Goal: Task Accomplishment & Management: Complete application form

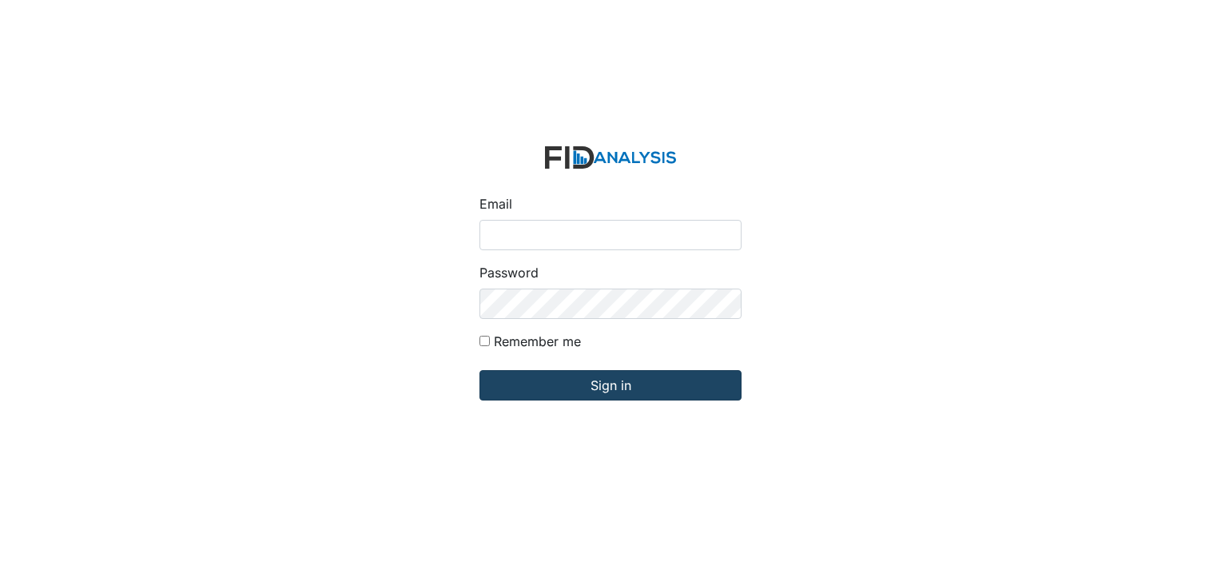
type input "[EMAIL_ADDRESS][DOMAIN_NAME]"
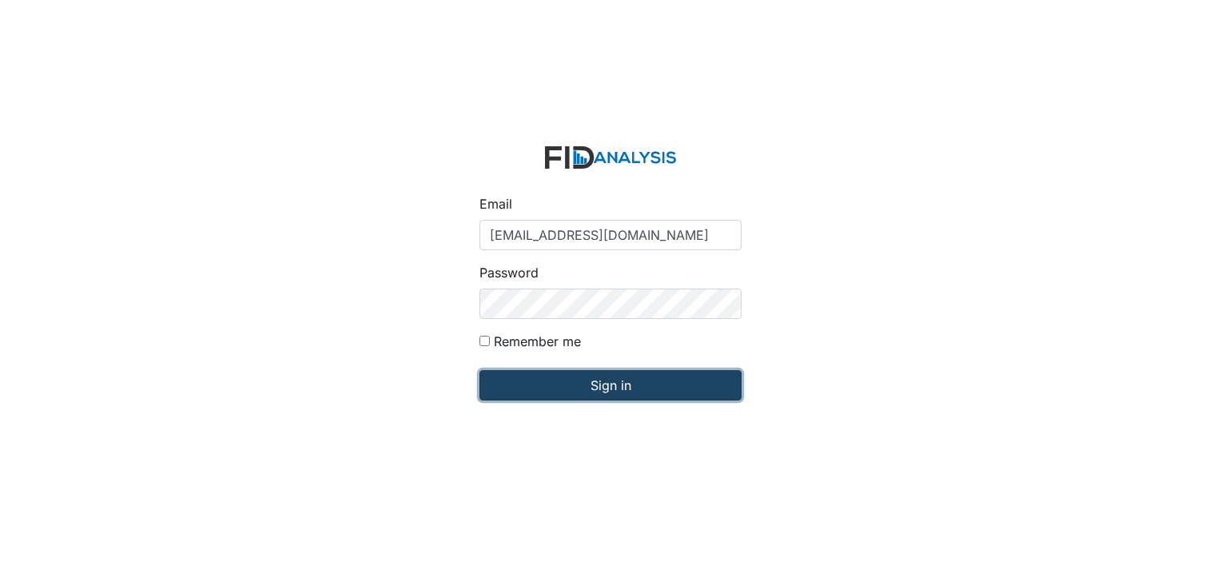
click at [601, 387] on input "Sign in" at bounding box center [610, 385] width 262 height 30
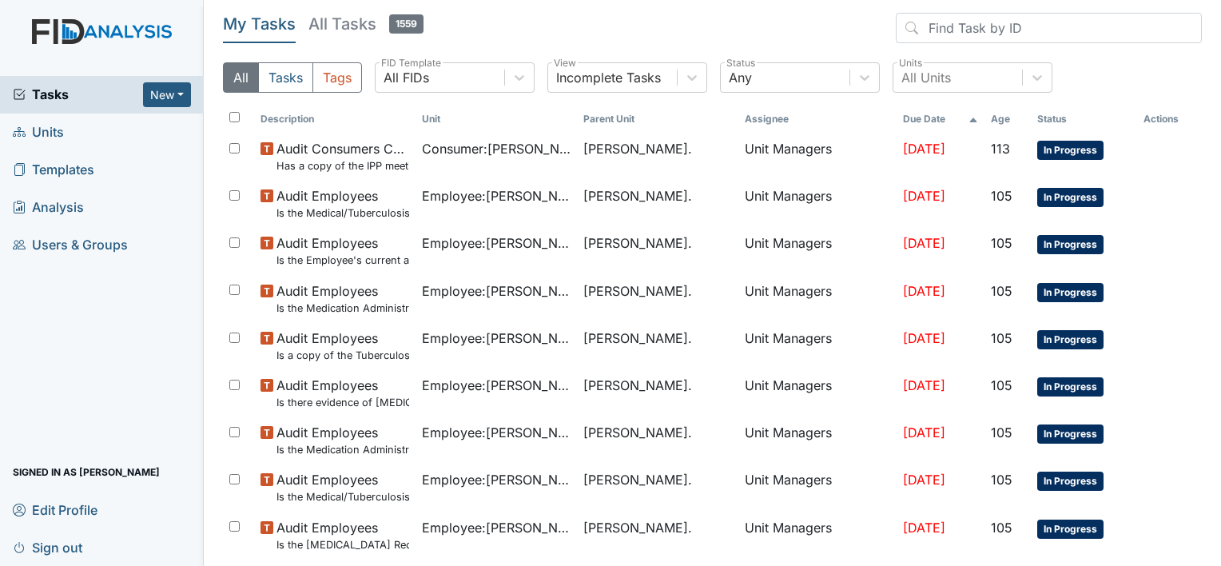
click at [55, 134] on span "Units" at bounding box center [38, 132] width 51 height 25
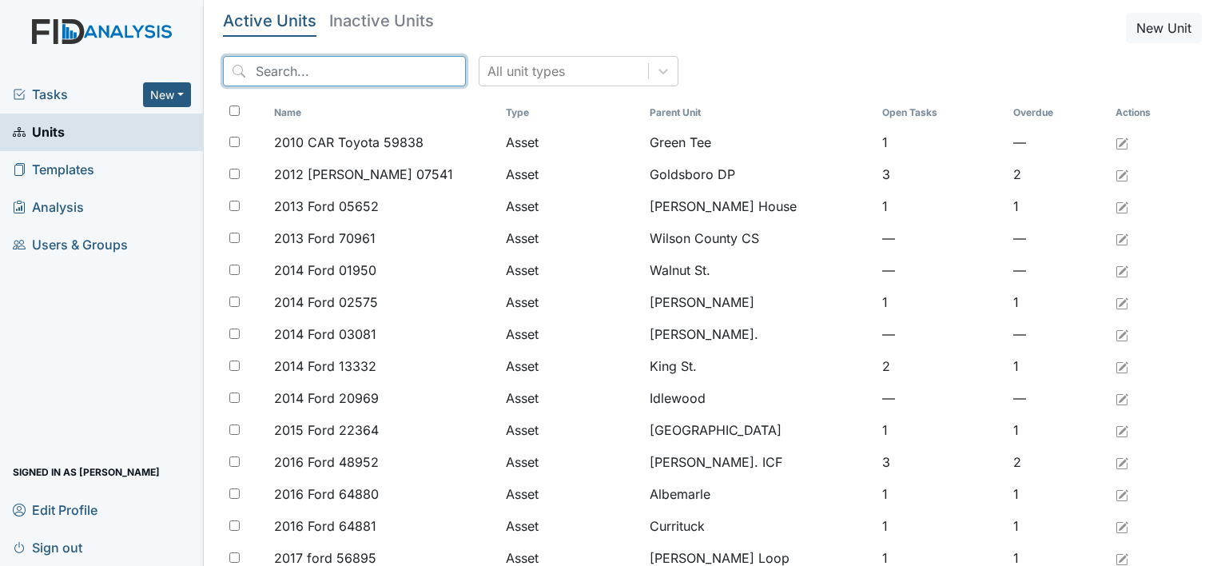
click at [249, 61] on input "search" at bounding box center [344, 71] width 243 height 30
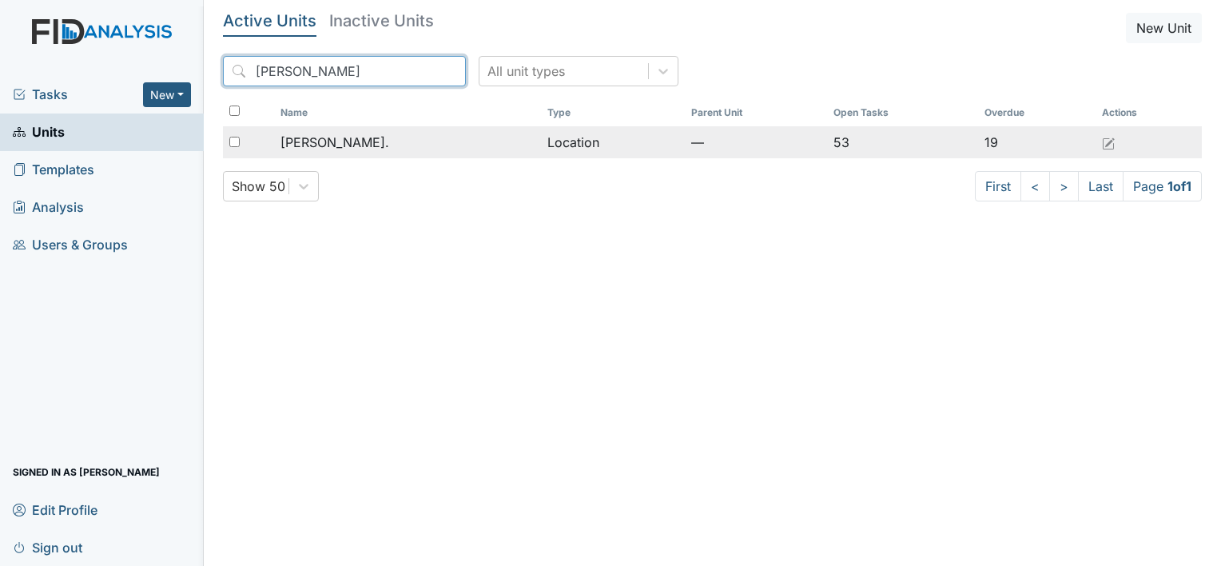
type input "william"
click at [321, 137] on span "William St." at bounding box center [334, 142] width 109 height 19
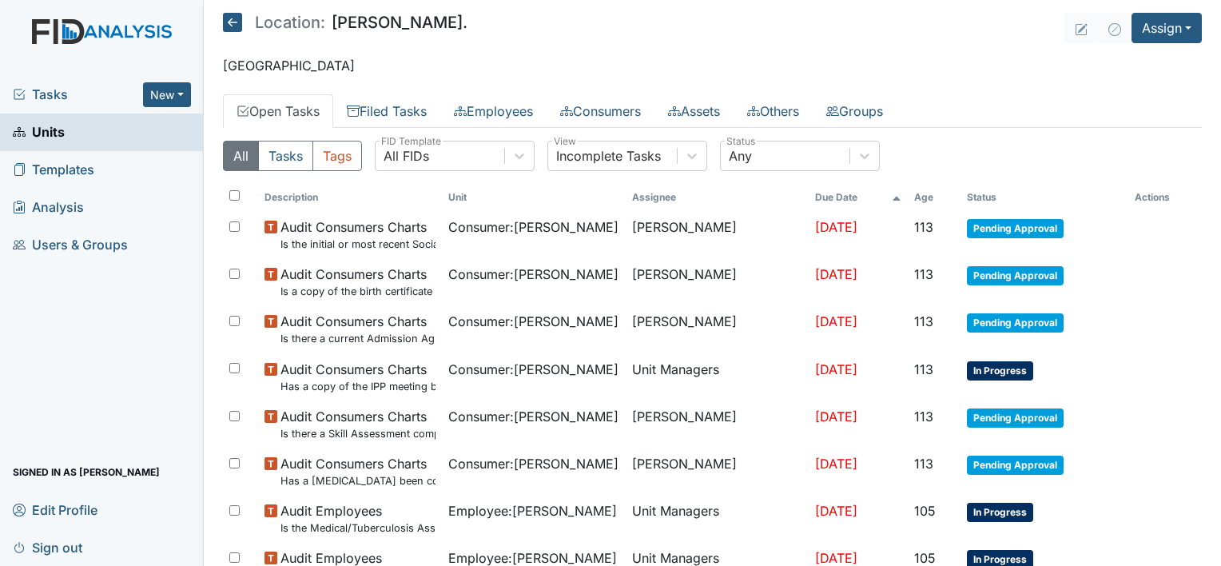
click at [191, 88] on div "Tasks New Form Inspection Document Bundle" at bounding box center [102, 95] width 204 height 38
click at [180, 90] on button "New" at bounding box center [167, 94] width 48 height 25
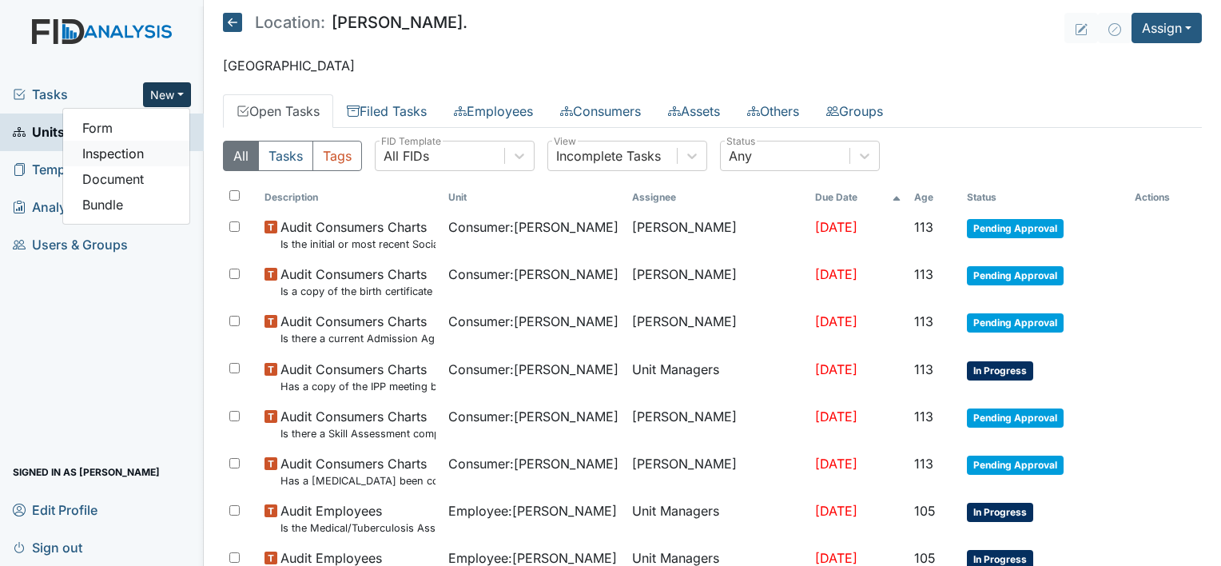
click at [147, 158] on link "Inspection" at bounding box center [126, 154] width 126 height 26
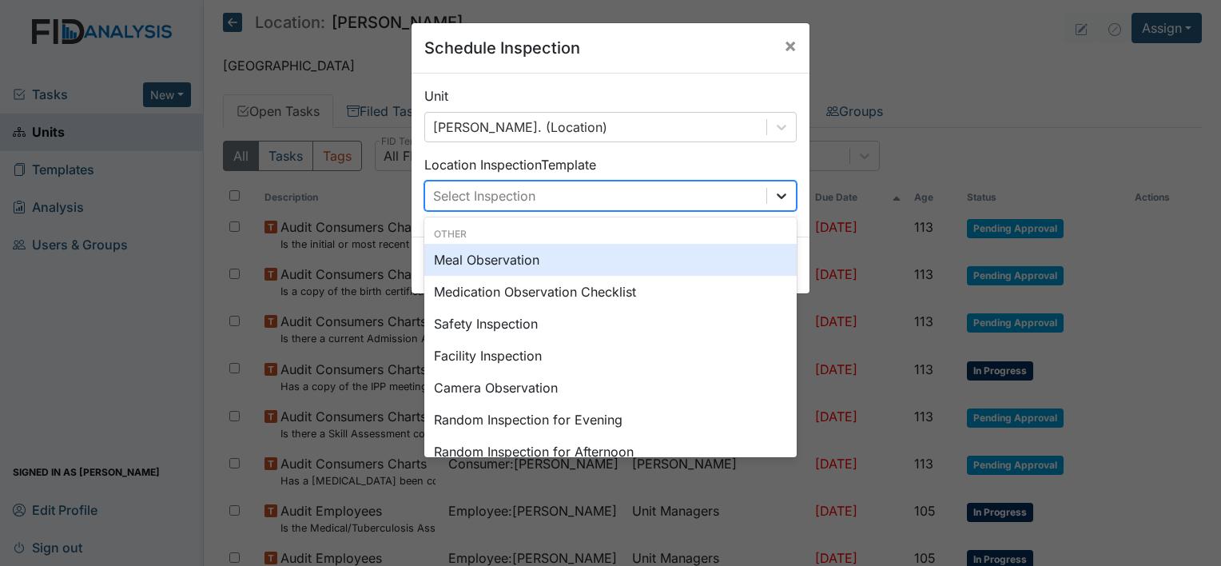
click at [774, 195] on icon at bounding box center [781, 196] width 16 height 16
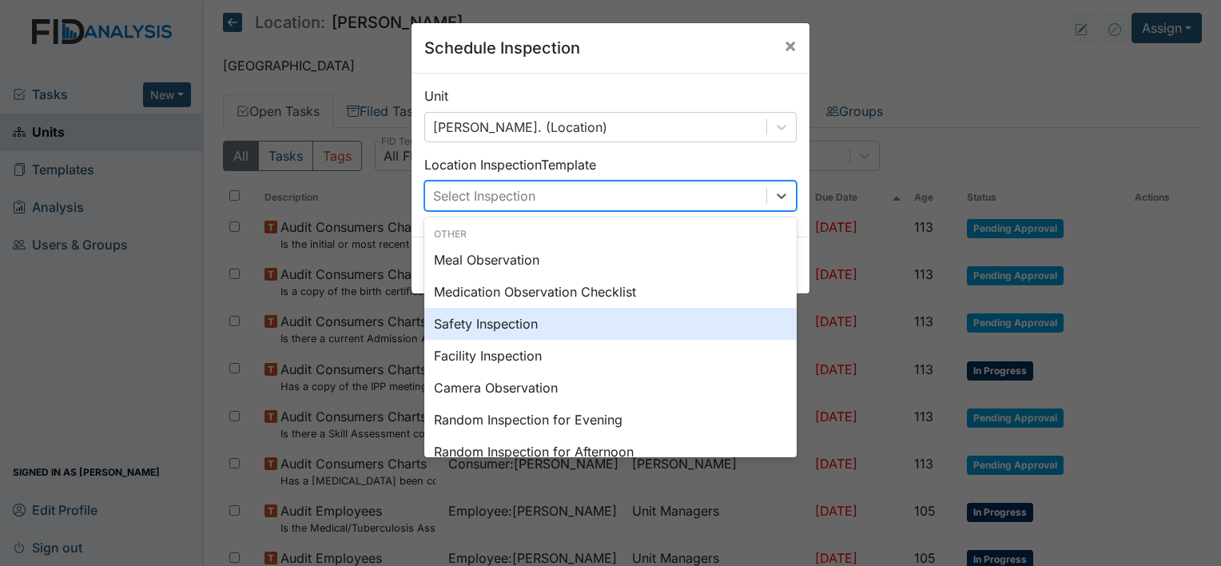
click at [642, 309] on div "Safety Inspection" at bounding box center [610, 324] width 372 height 32
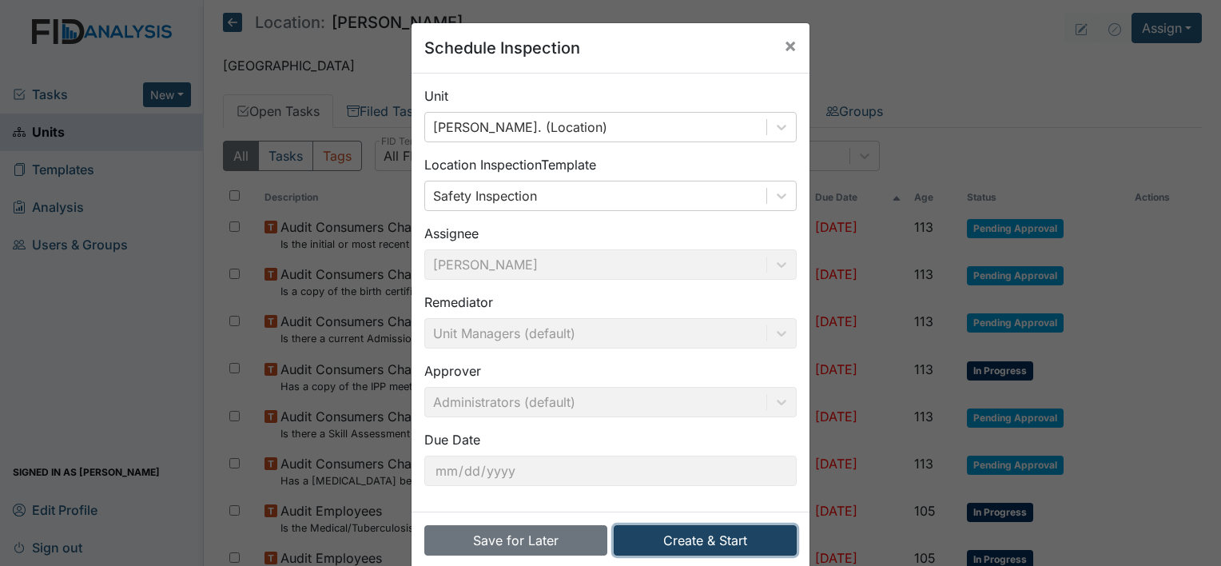
click at [681, 543] on button "Create & Start" at bounding box center [705, 540] width 183 height 30
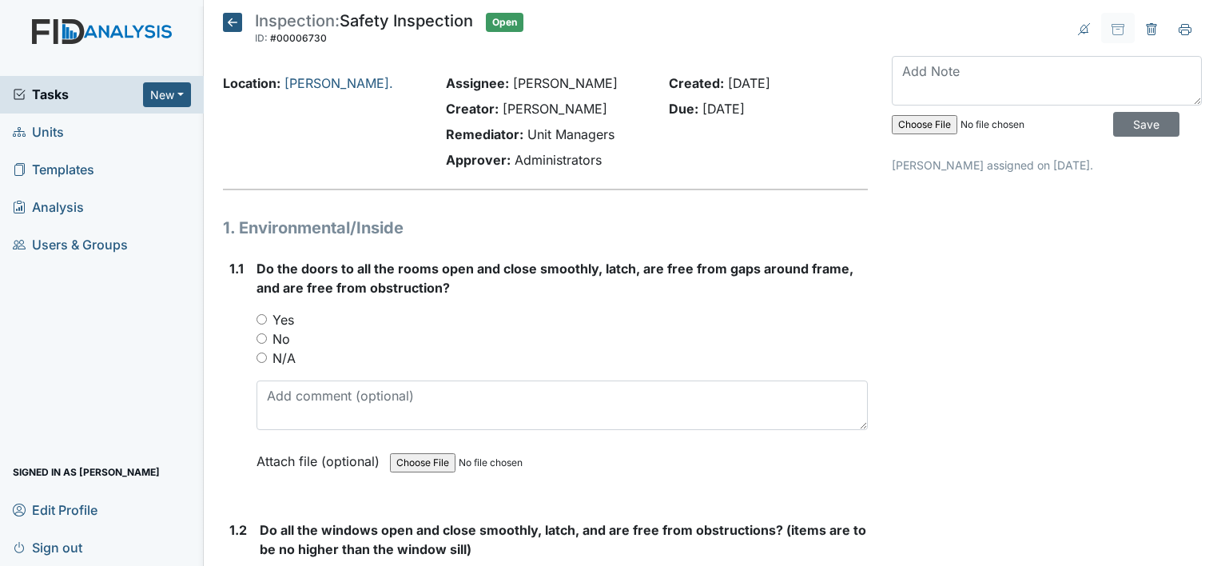
click at [261, 337] on input "No" at bounding box center [261, 338] width 10 height 10
radio input "true"
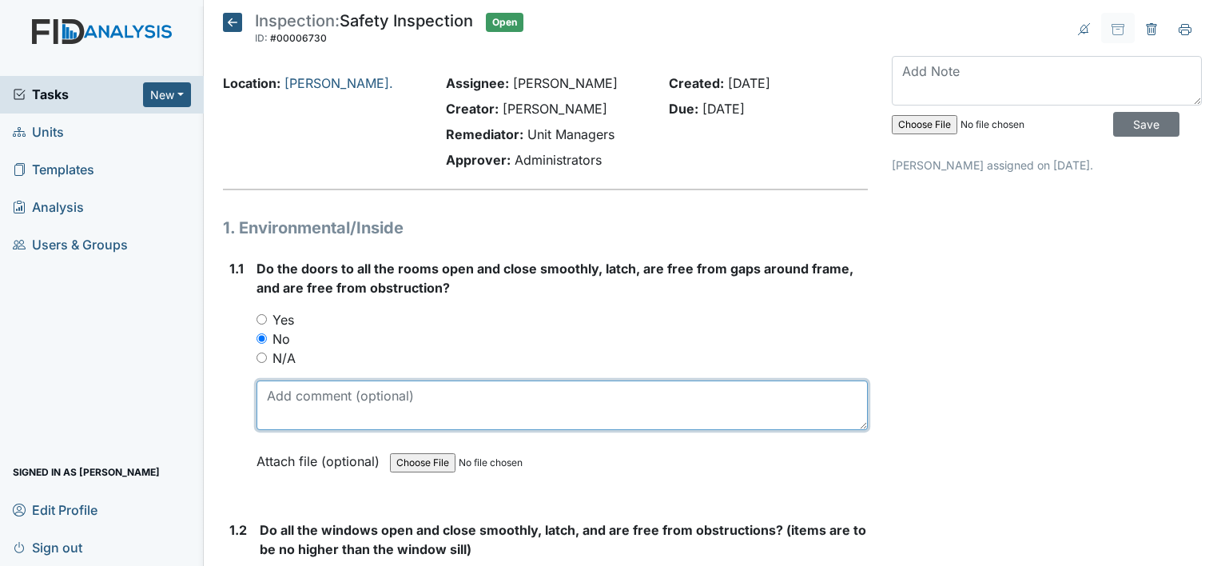
click at [288, 400] on textarea at bounding box center [561, 405] width 611 height 50
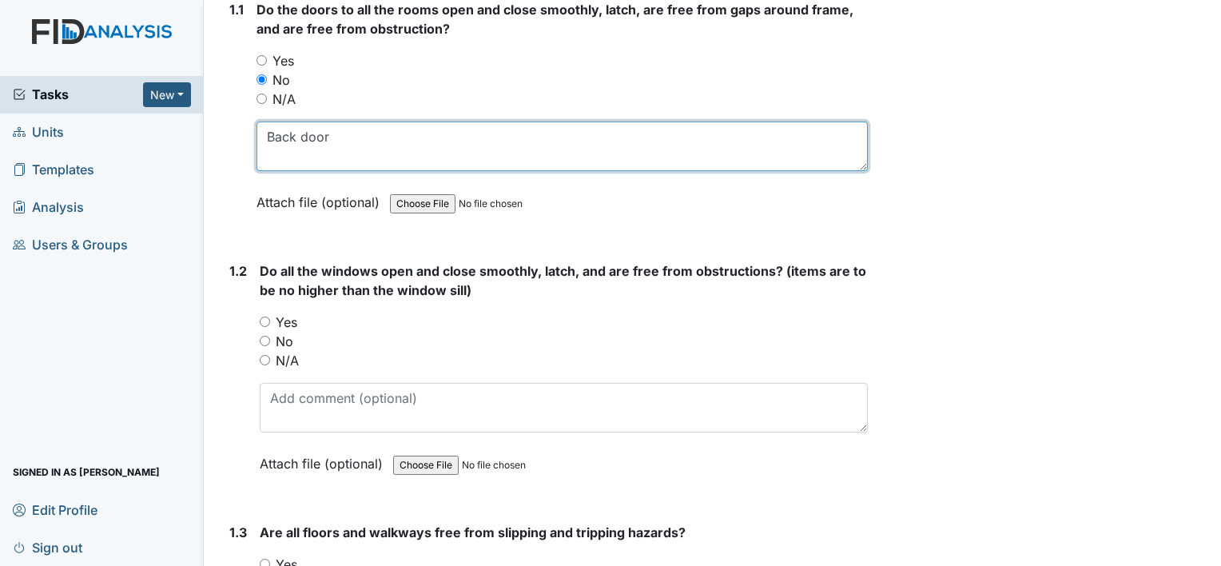
scroll to position [259, 0]
type textarea "Back door"
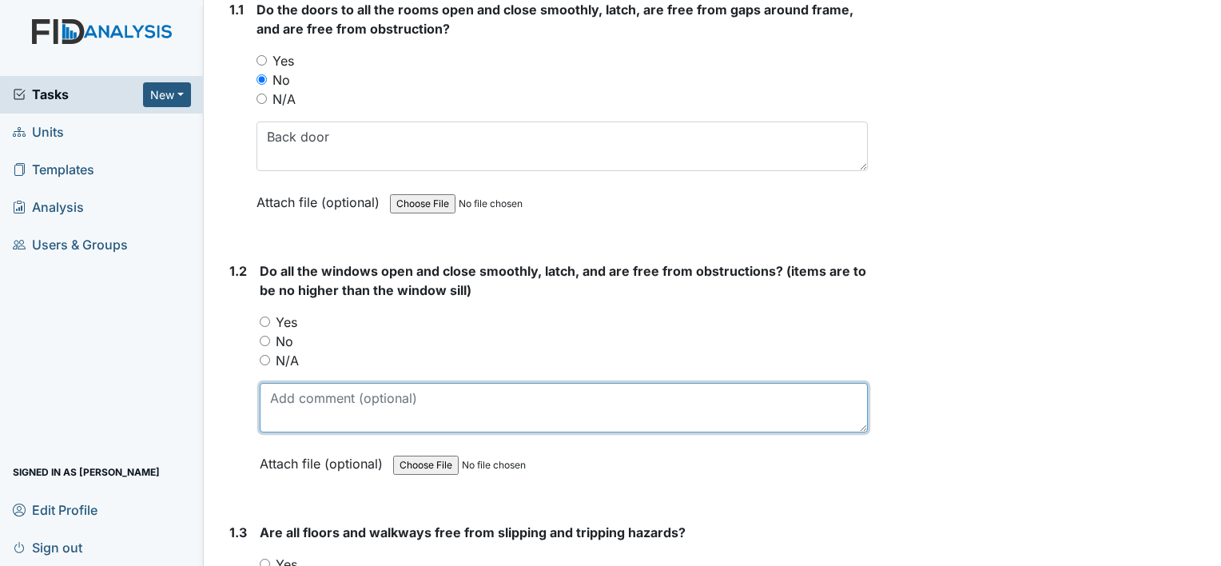
click at [827, 403] on textarea at bounding box center [564, 408] width 608 height 50
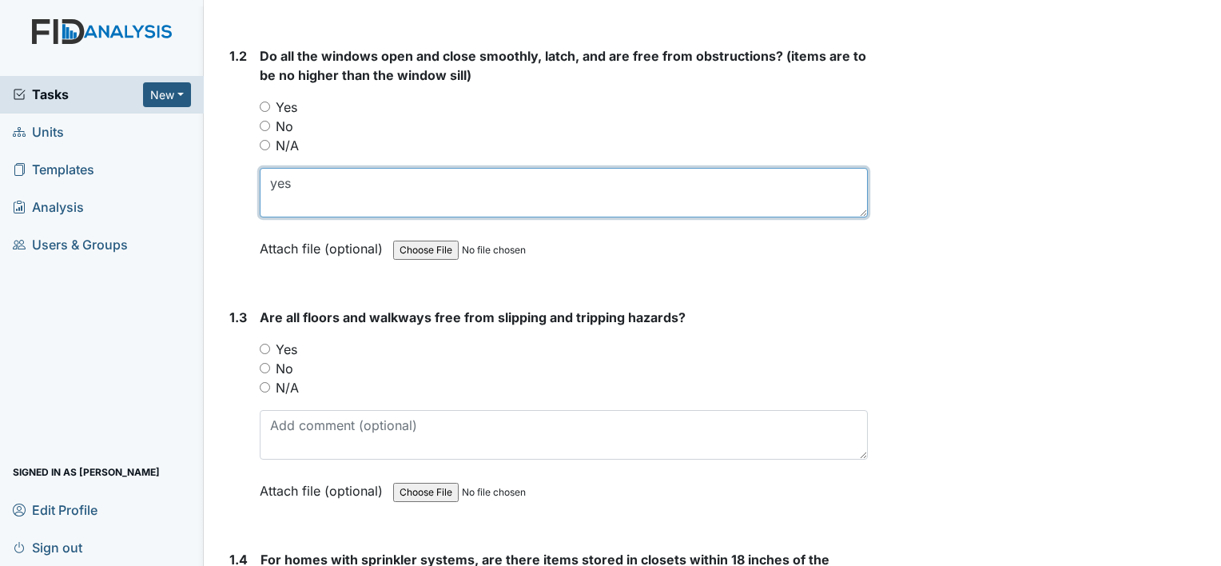
scroll to position [475, 0]
type textarea "yes"
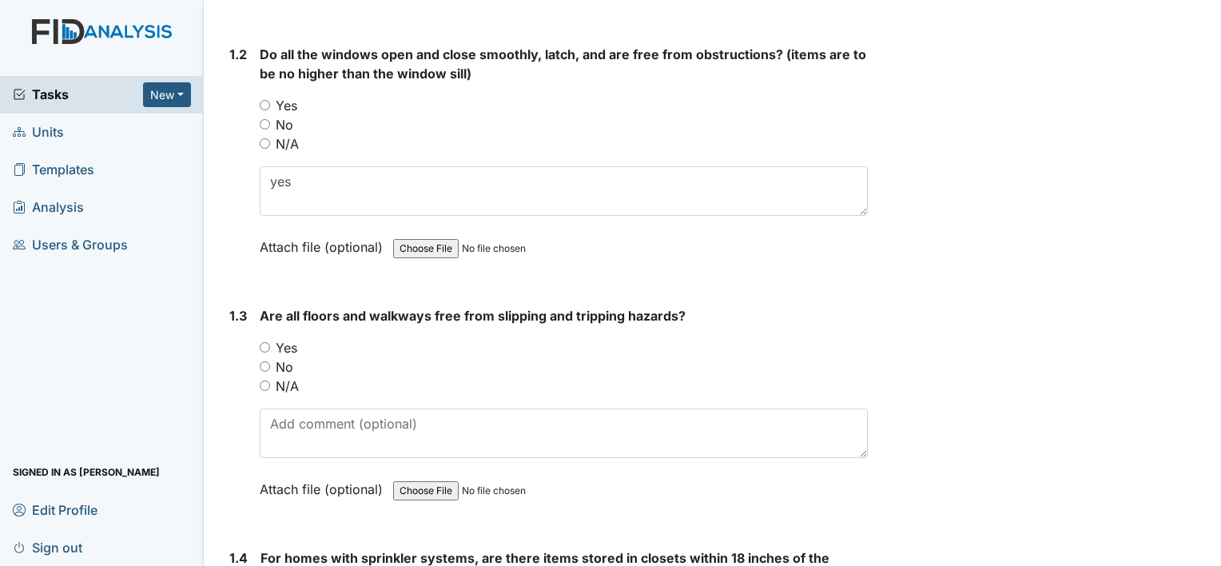
click at [262, 343] on input "Yes" at bounding box center [265, 347] width 10 height 10
radio input "true"
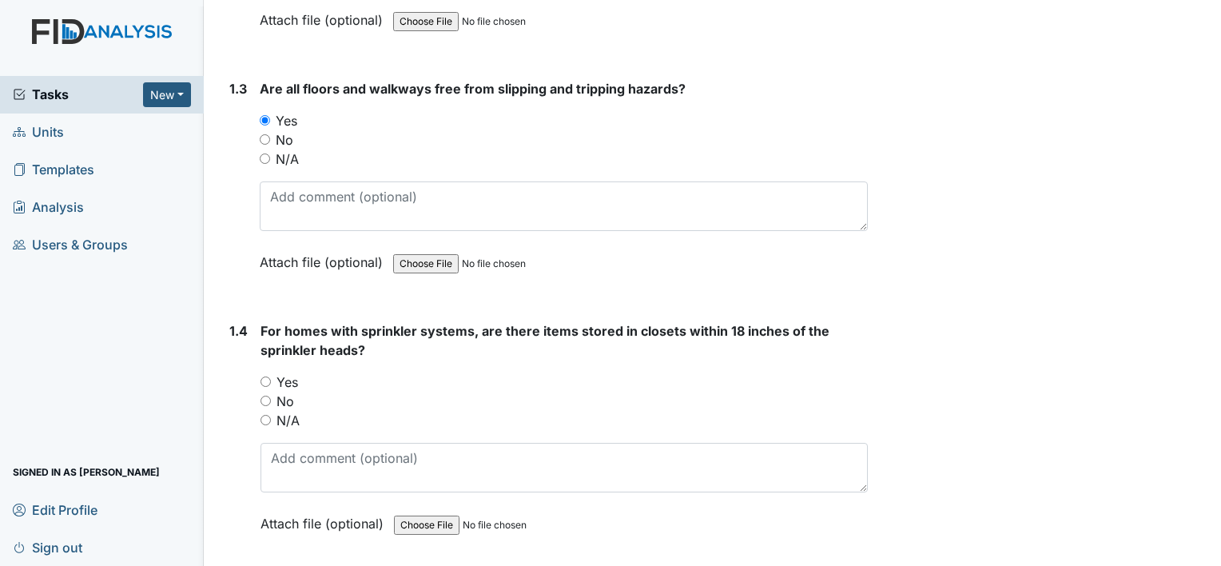
scroll to position [705, 0]
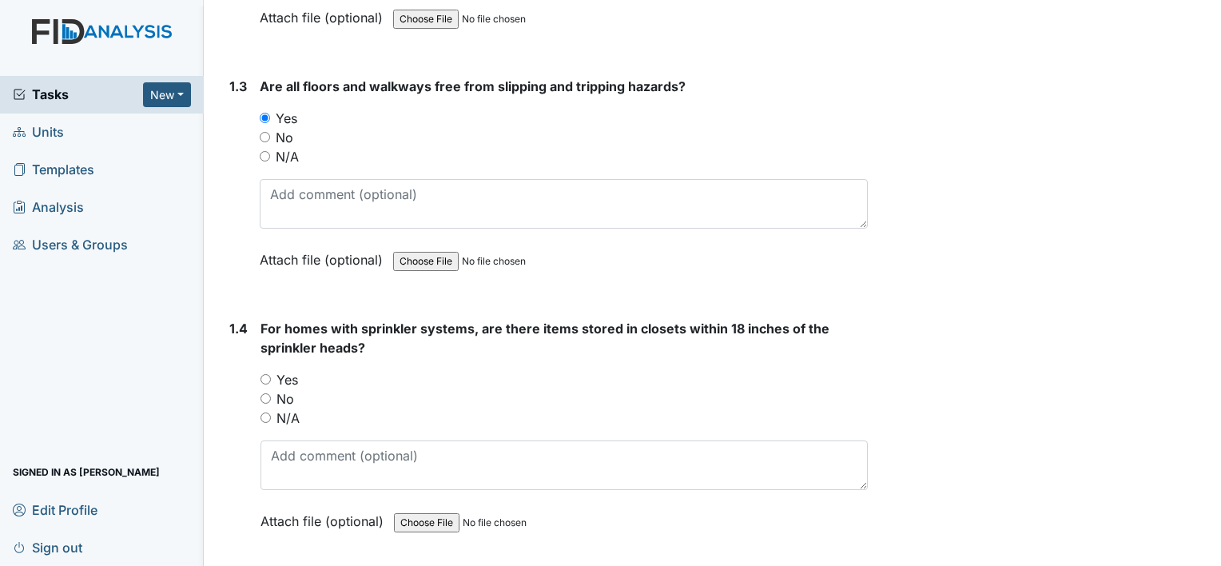
click at [268, 374] on input "Yes" at bounding box center [265, 379] width 10 height 10
radio input "true"
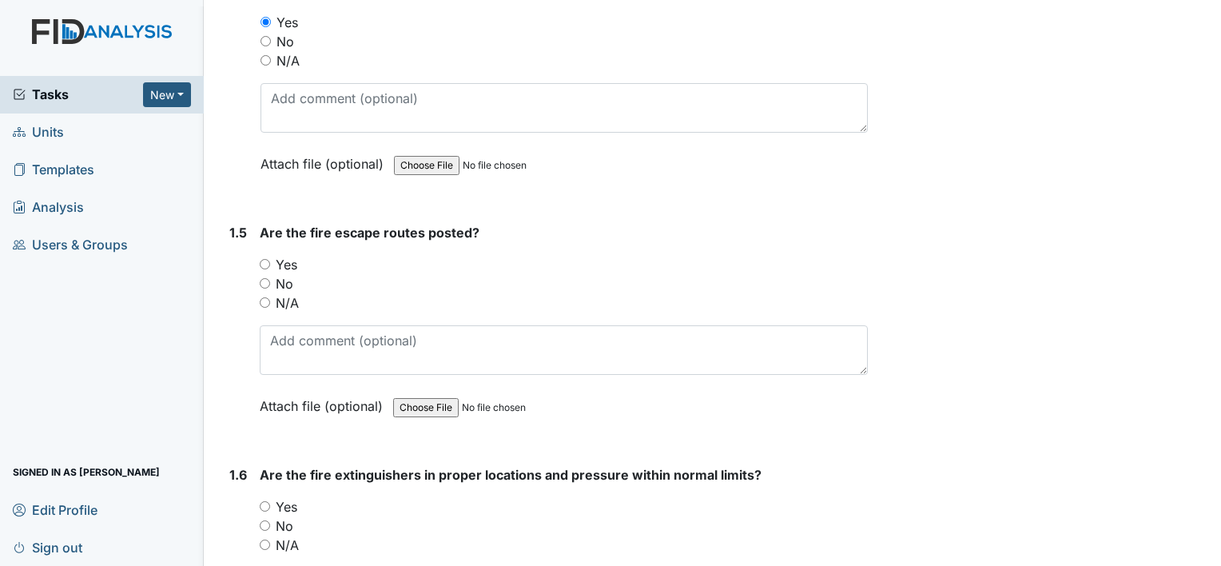
scroll to position [1063, 0]
